Goal: Task Accomplishment & Management: Complete application form

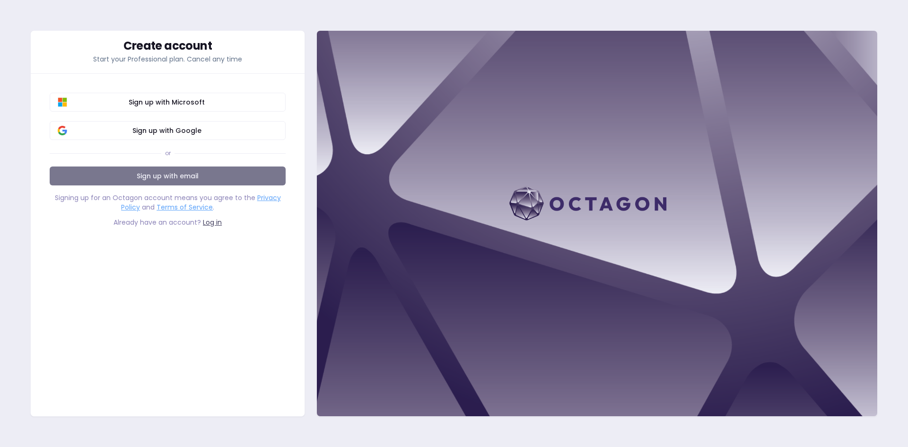
click at [228, 178] on link "Sign up with email" at bounding box center [168, 175] width 236 height 19
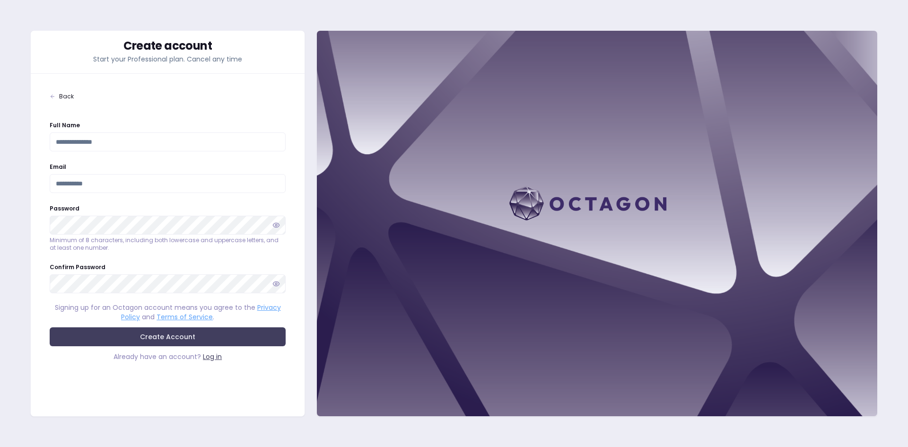
click at [160, 147] on input "Full Name" at bounding box center [168, 141] width 236 height 19
click at [184, 170] on div "Email" at bounding box center [168, 177] width 236 height 32
click at [187, 140] on input "Full Name" at bounding box center [168, 141] width 236 height 19
type input "**********"
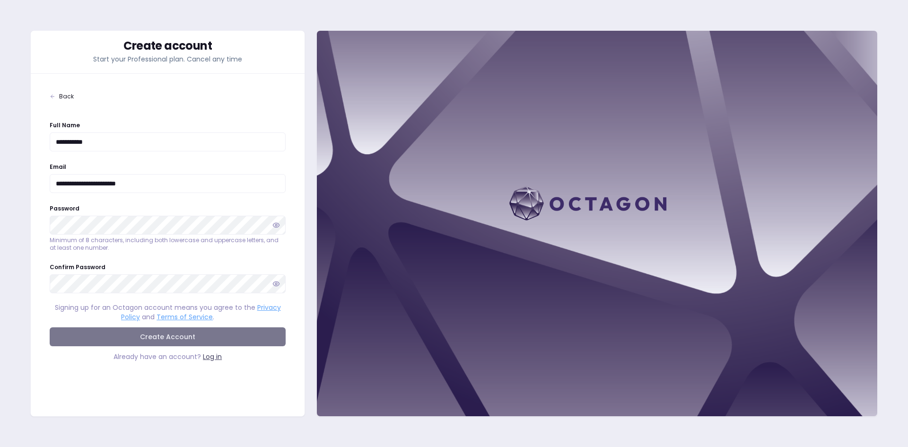
click at [183, 330] on button "Create Account" at bounding box center [168, 336] width 236 height 19
